Goal: Navigation & Orientation: Go to known website

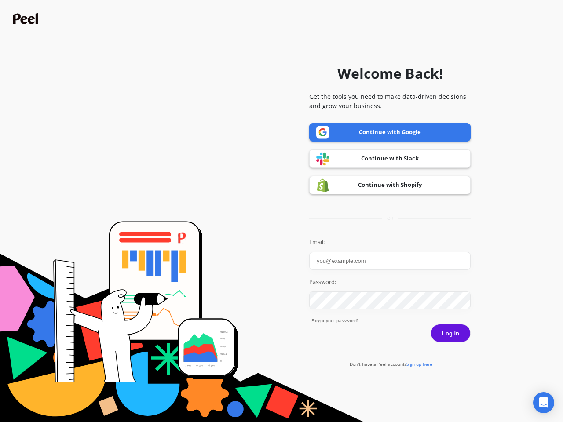
click at [543, 403] on icon "Open Intercom Messenger" at bounding box center [543, 402] width 9 height 11
